Goal: Task Accomplishment & Management: Complete application form

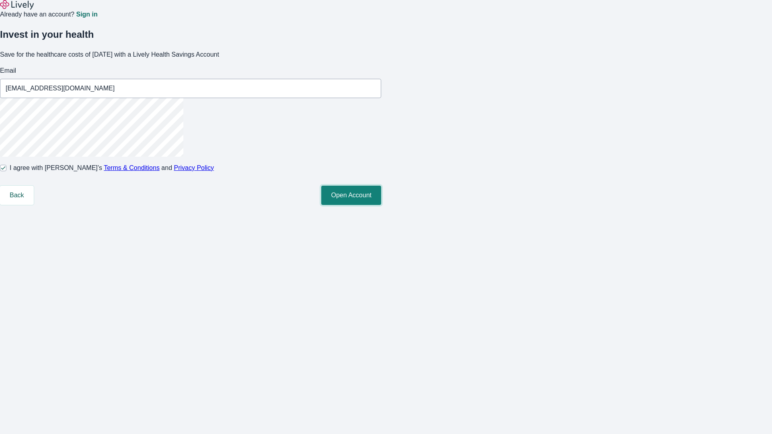
click at [381, 205] on button "Open Account" at bounding box center [351, 195] width 60 height 19
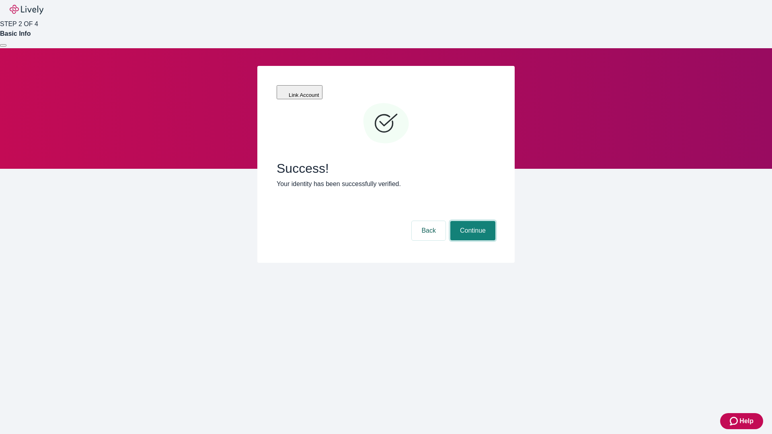
click at [472, 221] on button "Continue" at bounding box center [472, 230] width 45 height 19
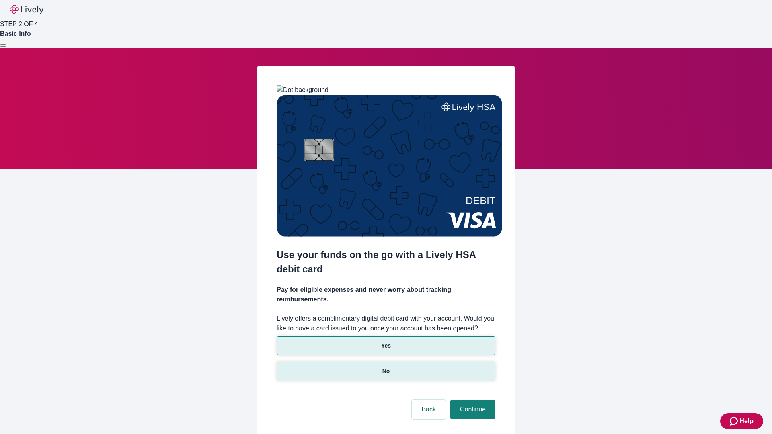
click at [386, 367] on p "No" at bounding box center [386, 371] width 8 height 8
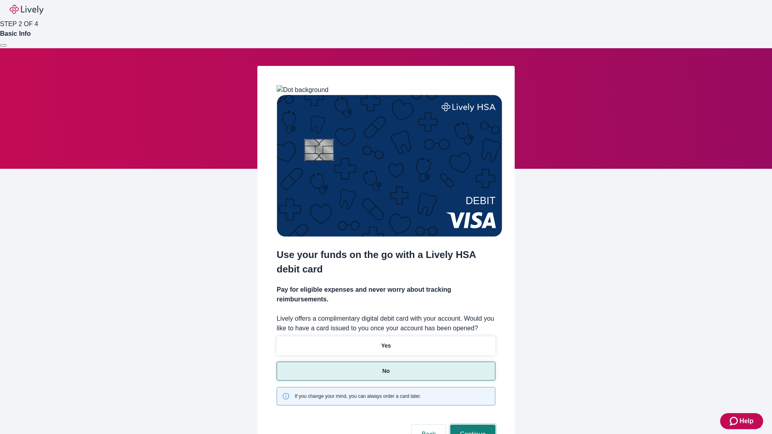
click at [472, 425] on button "Continue" at bounding box center [472, 434] width 45 height 19
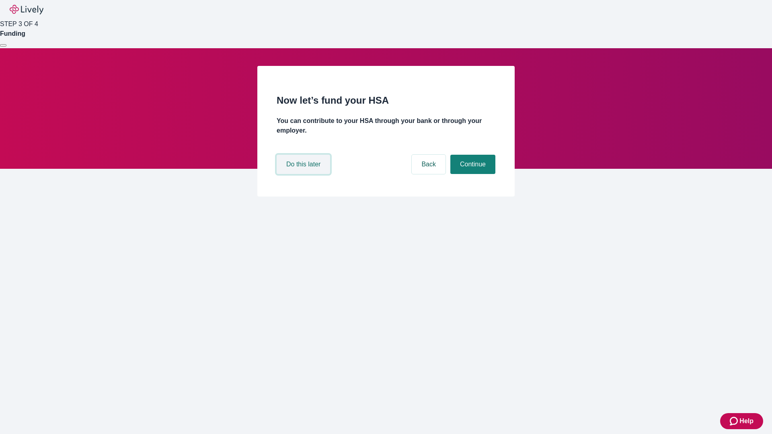
click at [304, 174] on button "Do this later" at bounding box center [303, 164] width 53 height 19
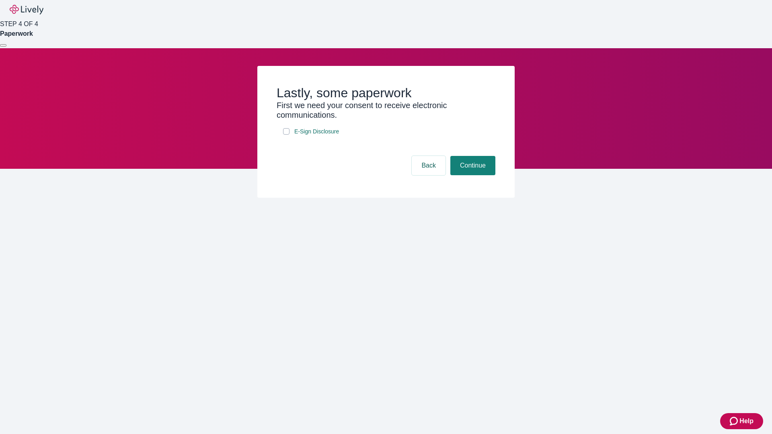
click at [286, 135] on input "E-Sign Disclosure" at bounding box center [286, 131] width 6 height 6
checkbox input "true"
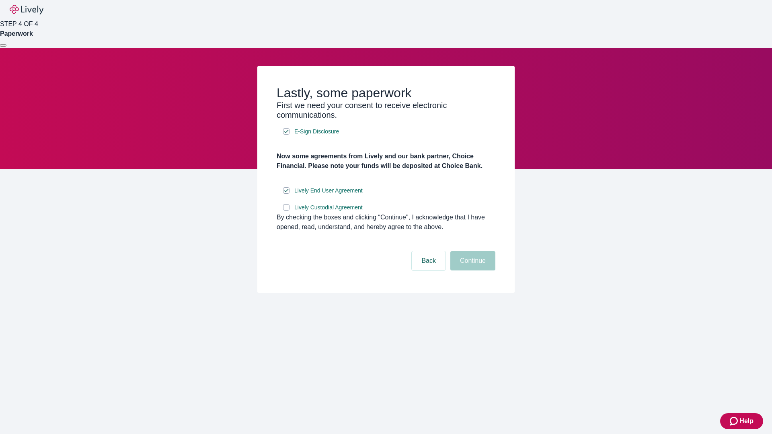
click at [286, 211] on input "Lively Custodial Agreement" at bounding box center [286, 207] width 6 height 6
checkbox input "true"
click at [472, 271] on button "Continue" at bounding box center [472, 260] width 45 height 19
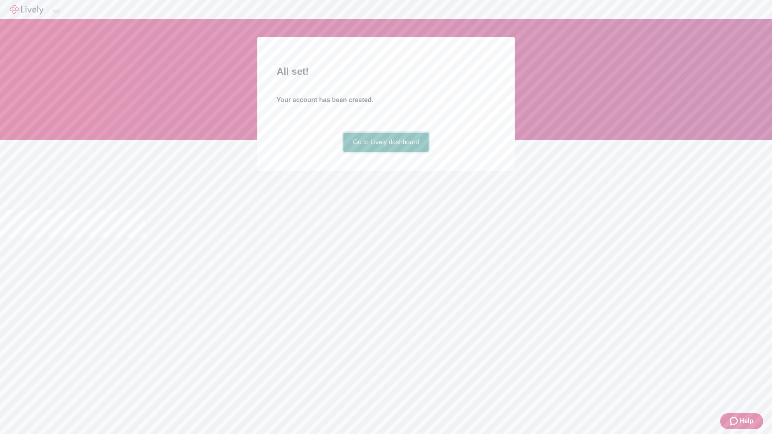
click at [386, 152] on link "Go to Lively dashboard" at bounding box center [386, 142] width 86 height 19
